Goal: Complete application form

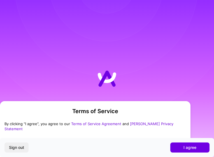
click at [181, 51] on div "Terms of Service By clicking "I agree", you agree to our Terms of Service Agree…" at bounding box center [107, 78] width 214 height 157
click at [196, 146] on button "I agree" at bounding box center [189, 148] width 39 height 10
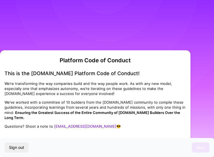
click at [62, 31] on div "Platform Code of Conduct This is the [DOMAIN_NAME] Platform Code of Conduct! We…" at bounding box center [107, 78] width 214 height 157
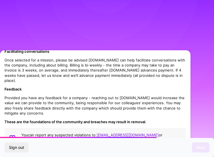
scroll to position [543, 0]
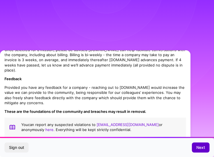
click at [202, 147] on span "Next" at bounding box center [200, 148] width 9 height 6
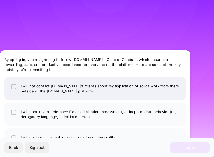
scroll to position [29, 0]
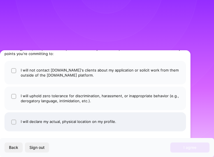
click at [59, 128] on li "I will declare my actual, physical location on my profile." at bounding box center [94, 121] width 181 height 19
checkbox input "true"
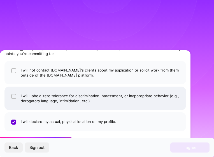
click at [41, 94] on li "I will uphold zero tolerance for discrimination, harassment, or inappropriate b…" at bounding box center [94, 98] width 181 height 23
checkbox input "true"
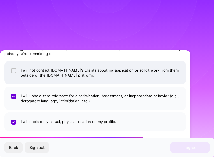
click at [41, 69] on li "I will not contact [DOMAIN_NAME]'s clients about my application or solicit work…" at bounding box center [94, 72] width 181 height 23
checkbox input "true"
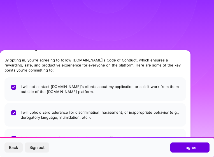
scroll to position [0, 0]
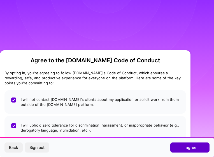
click at [186, 146] on span "I agree" at bounding box center [189, 148] width 13 height 6
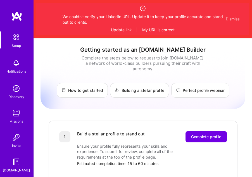
click at [213, 19] on button "Dismiss" at bounding box center [233, 19] width 14 height 6
